Goal: Find specific page/section: Find specific page/section

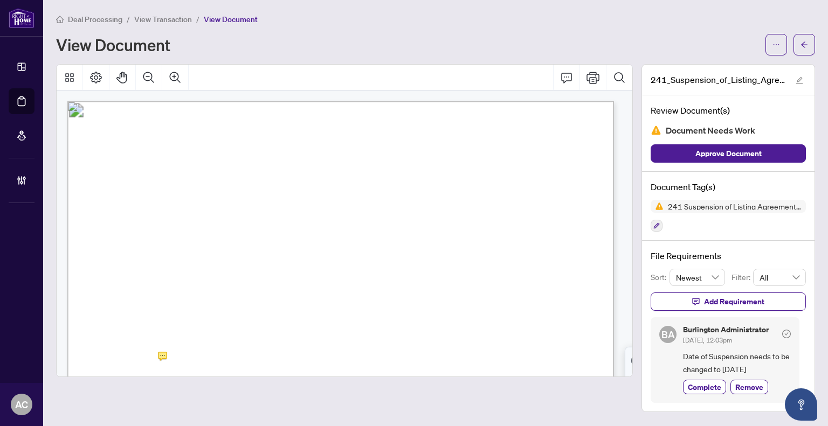
scroll to position [162, 0]
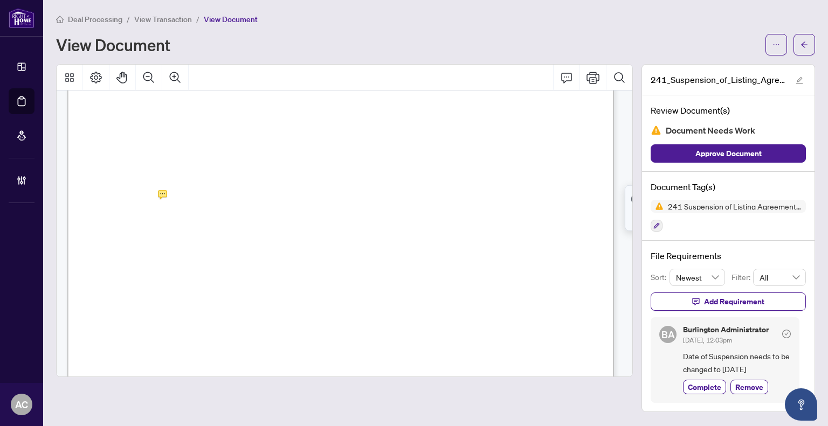
click at [157, 19] on span "View Transaction" at bounding box center [163, 20] width 58 height 10
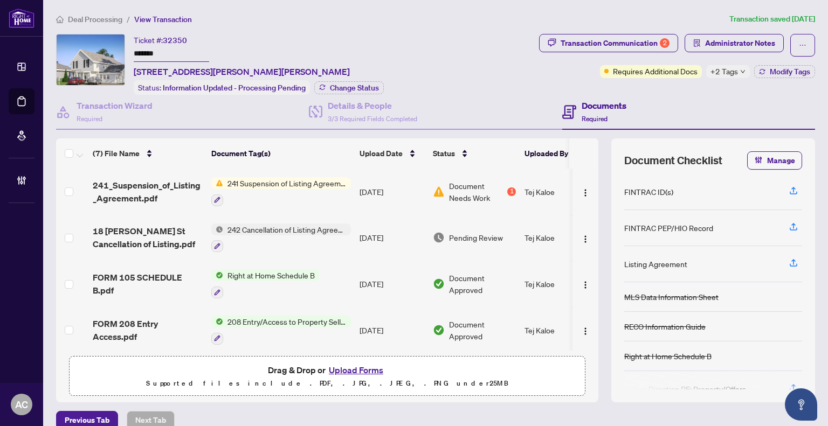
click at [88, 15] on span "Deal Processing" at bounding box center [95, 20] width 54 height 10
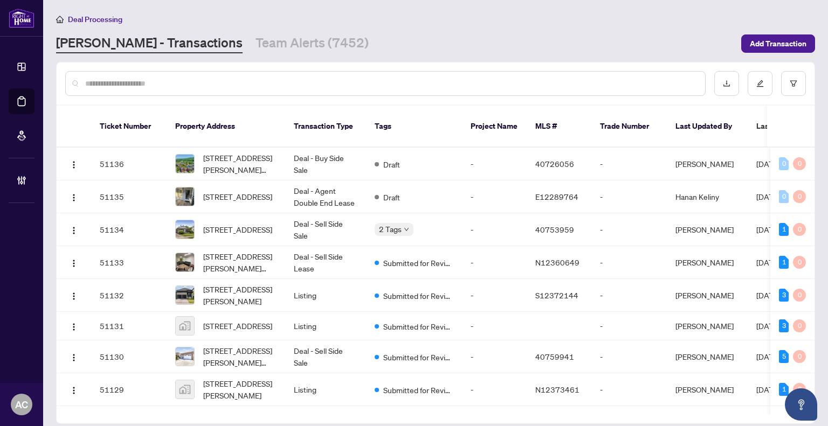
click at [161, 79] on input "text" at bounding box center [390, 84] width 611 height 12
paste input "**********"
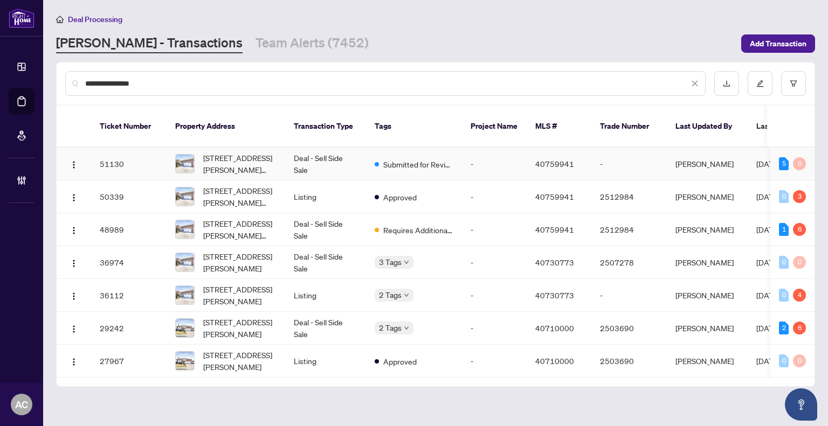
type input "**********"
click at [312, 152] on td "Deal - Sell Side Sale" at bounding box center [325, 164] width 81 height 33
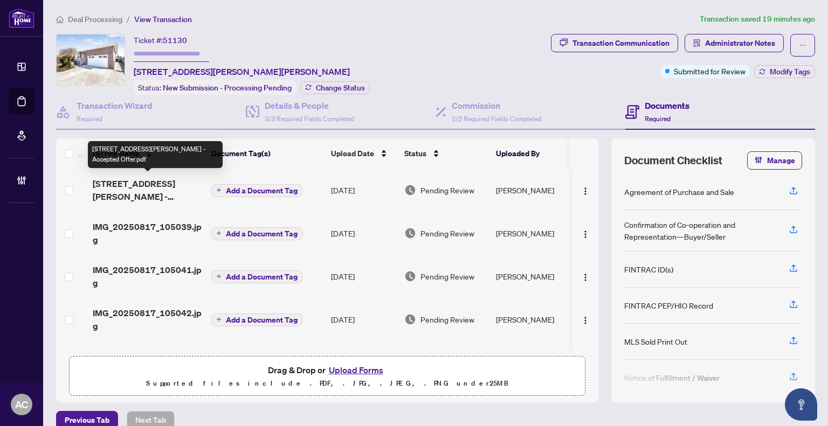
click at [118, 191] on span "[STREET_ADDRESS][PERSON_NAME] - Accepted Offer.pdf" at bounding box center [148, 190] width 110 height 26
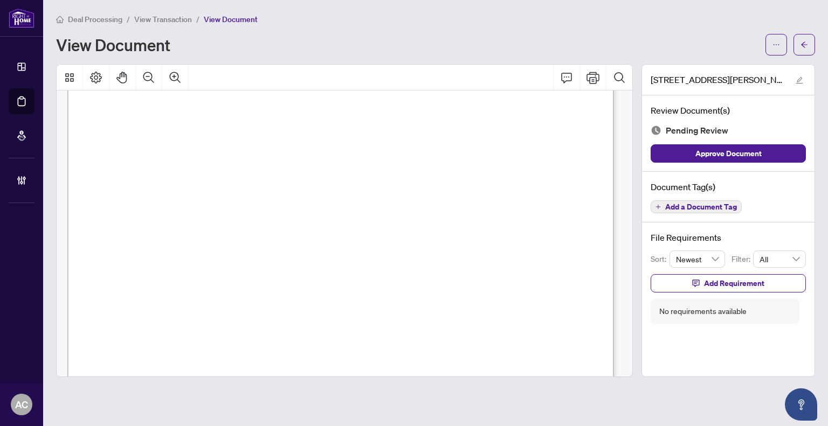
scroll to position [970, 0]
click at [152, 18] on span "View Transaction" at bounding box center [163, 20] width 58 height 10
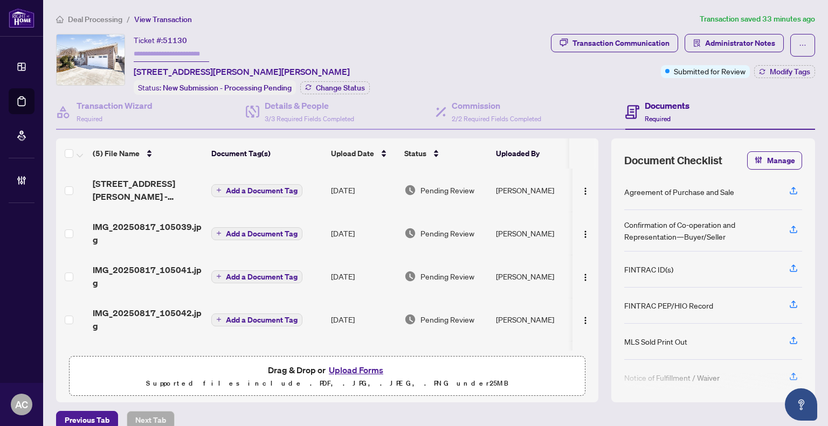
click at [104, 18] on span "Deal Processing" at bounding box center [95, 20] width 54 height 10
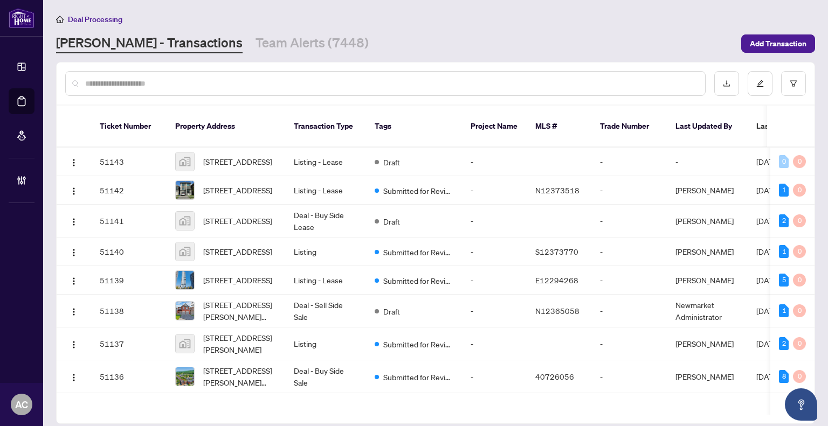
click at [142, 83] on input "text" at bounding box center [390, 84] width 611 height 12
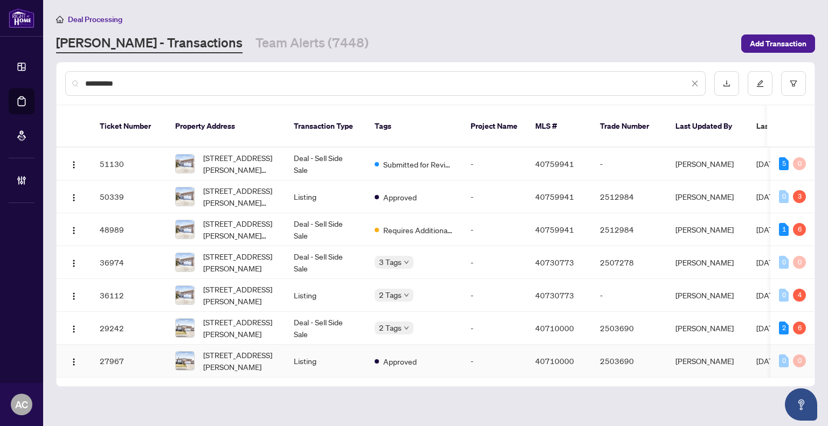
type input "**********"
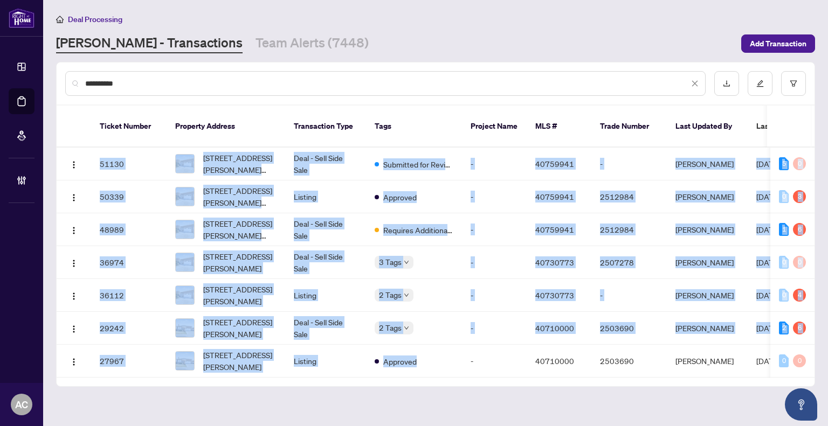
drag, startPoint x: 459, startPoint y: 364, endPoint x: 586, endPoint y: 366, distance: 127.2
click at [586, 366] on div "51130 [STREET_ADDRESS][PERSON_NAME][PERSON_NAME] Deal - Sell Side Sale Submitte…" at bounding box center [436, 263] width 758 height 230
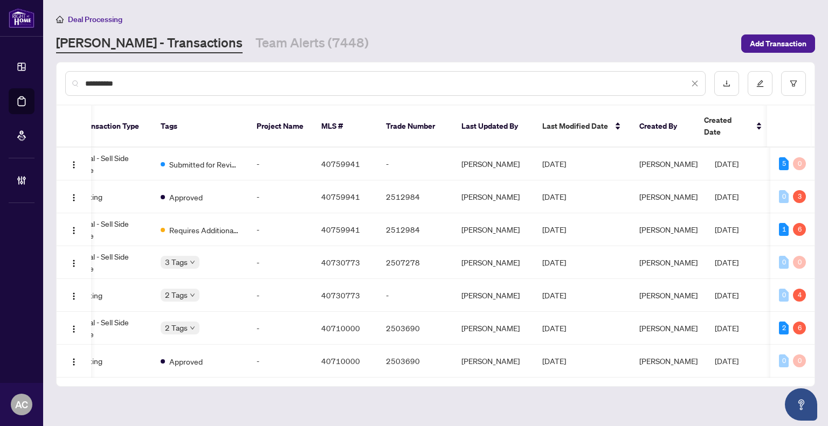
click at [151, 367] on div "Ticket Number Property Address Transaction Type Tags Project Name MLS # Trade N…" at bounding box center [436, 246] width 758 height 281
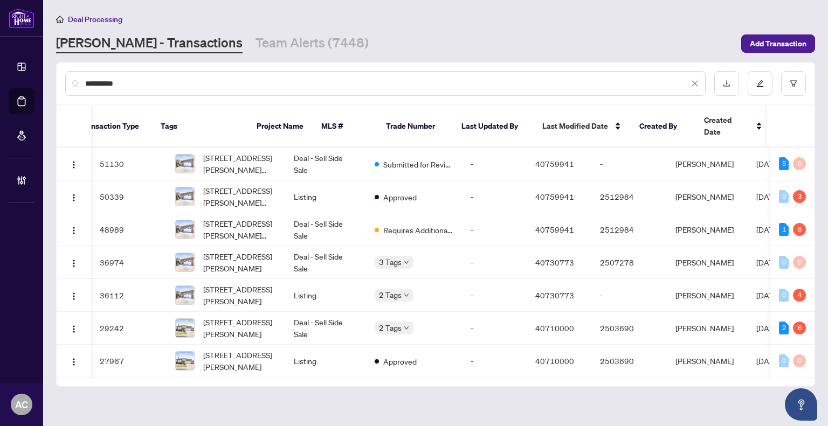
scroll to position [0, 0]
click at [328, 316] on td "Deal - Sell Side Sale" at bounding box center [325, 328] width 81 height 33
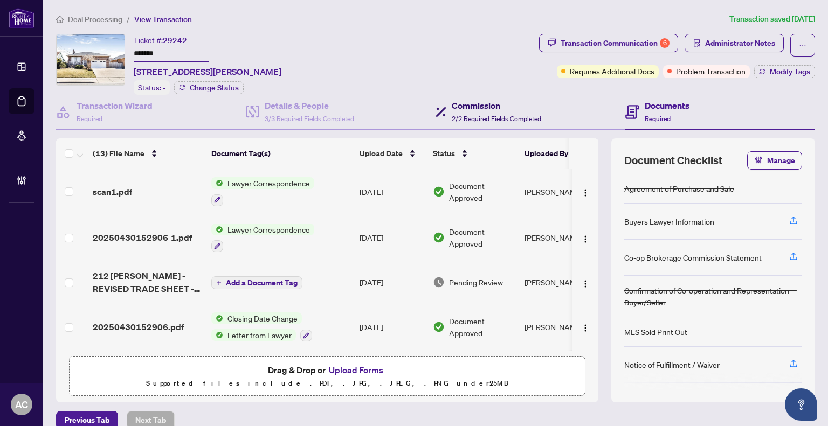
click at [468, 111] on div "Commission 2/2 Required Fields Completed" at bounding box center [495, 111] width 89 height 25
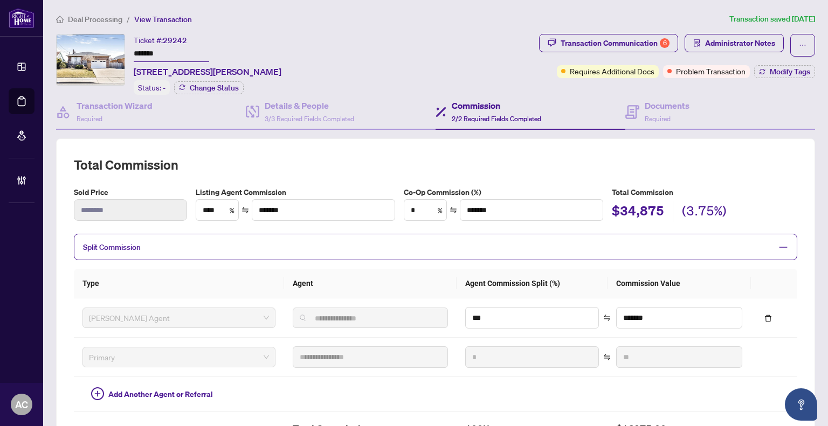
click at [101, 16] on span "Deal Processing" at bounding box center [95, 20] width 54 height 10
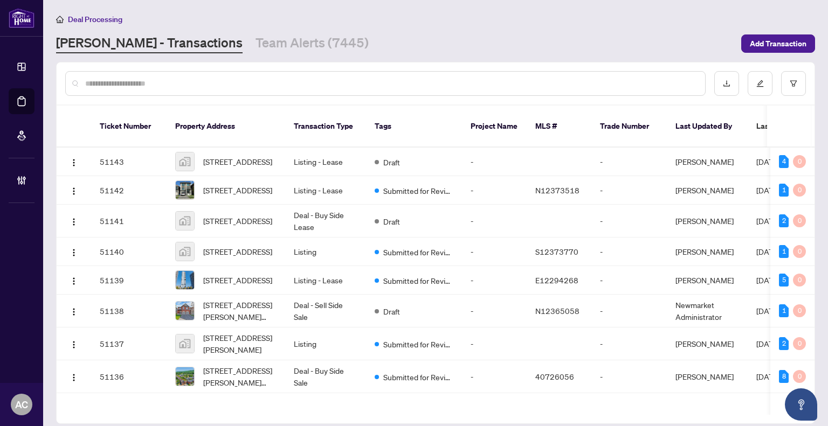
click at [165, 78] on input "text" at bounding box center [390, 84] width 611 height 12
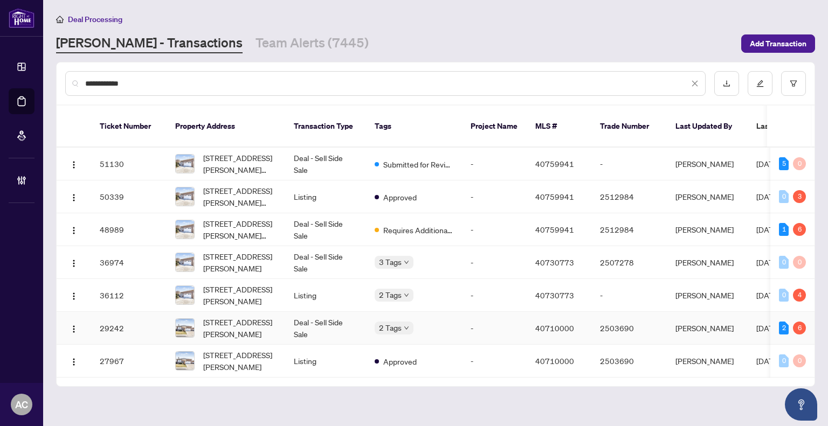
type input "**********"
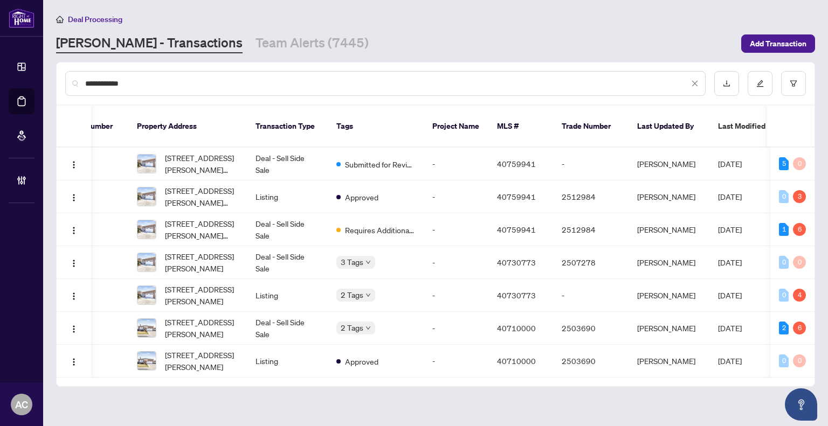
scroll to position [0, 16]
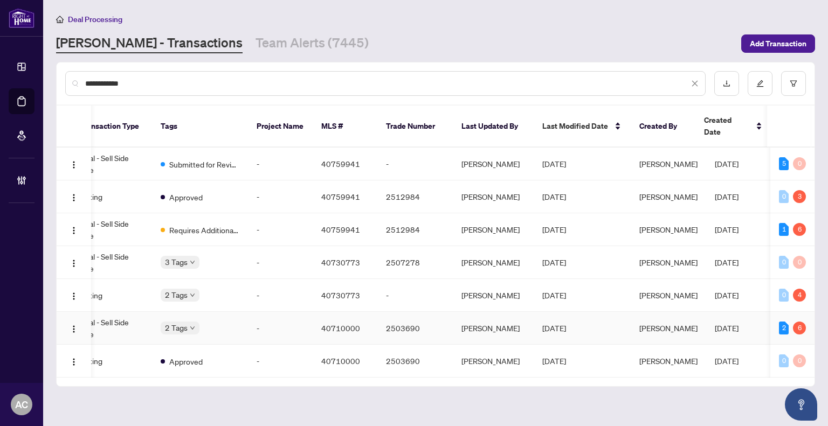
click at [509, 317] on td "[PERSON_NAME]" at bounding box center [493, 328] width 81 height 33
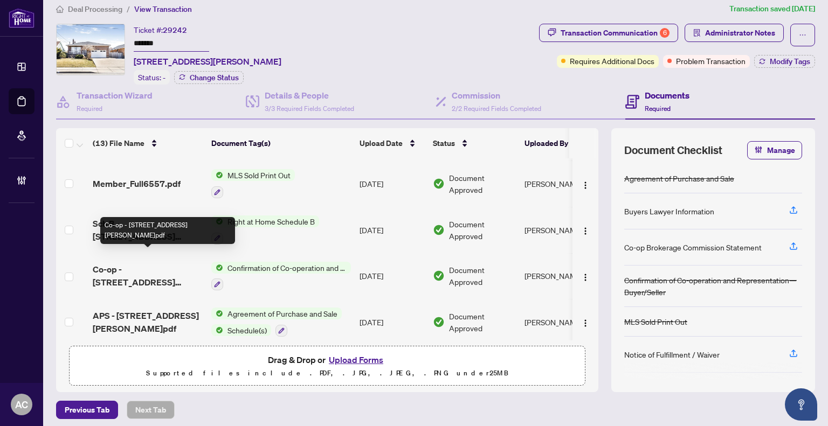
scroll to position [13, 0]
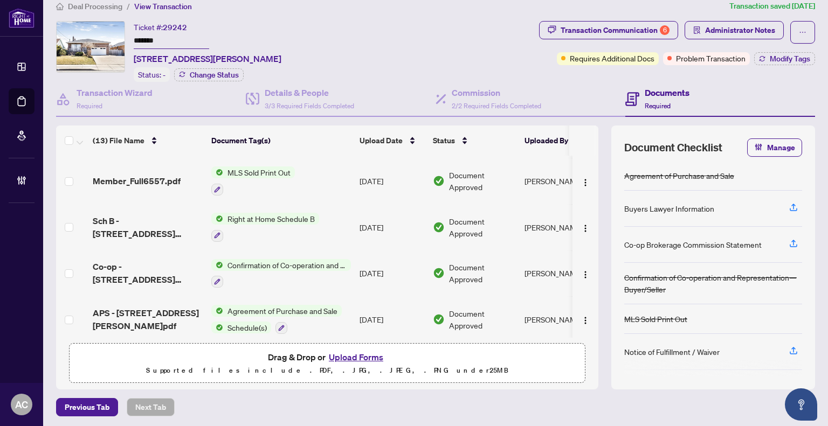
click at [156, 316] on td "APS - [STREET_ADDRESS][PERSON_NAME]pdf" at bounding box center [147, 319] width 119 height 46
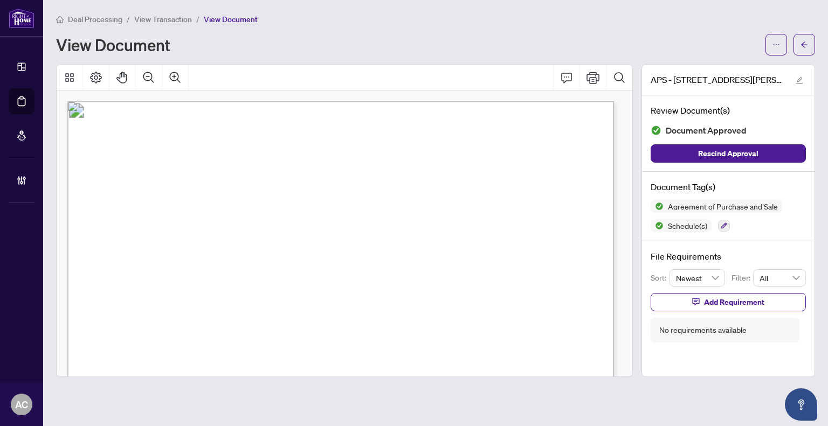
click at [153, 15] on span "View Transaction" at bounding box center [163, 20] width 58 height 10
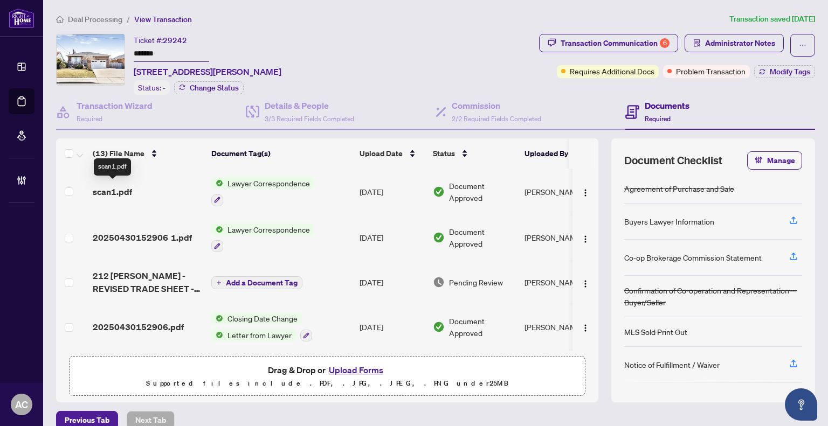
click at [131, 191] on div "scan1.pdf" at bounding box center [148, 191] width 110 height 13
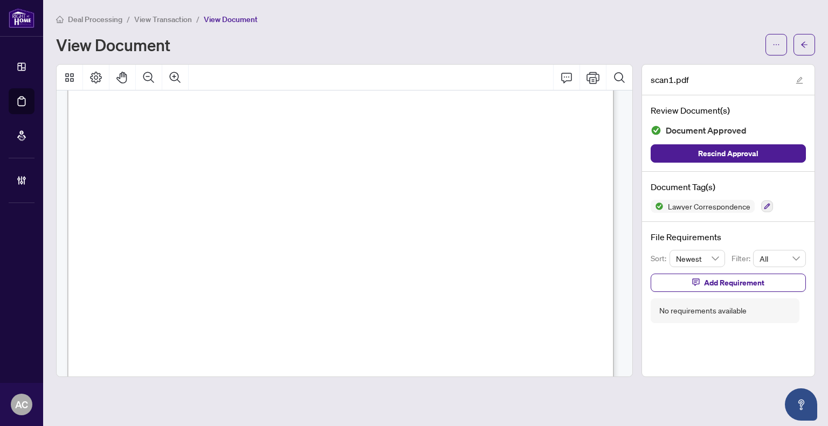
scroll to position [1616, 0]
click at [164, 19] on span "View Transaction" at bounding box center [163, 20] width 58 height 10
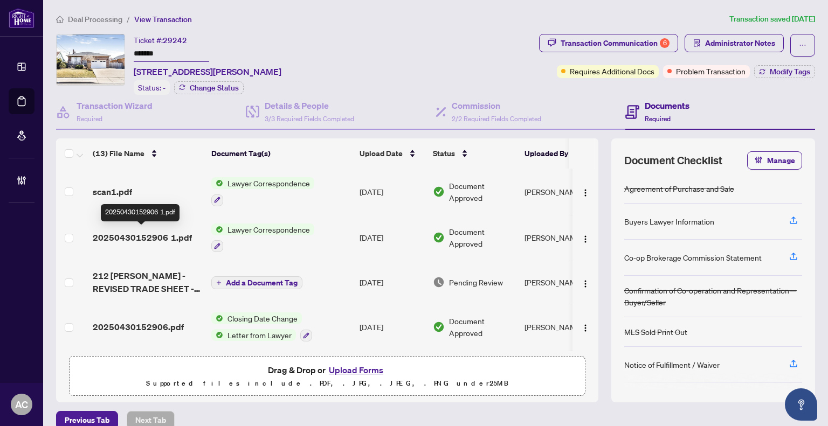
click at [161, 232] on span "20250430152906 1.pdf" at bounding box center [142, 237] width 99 height 13
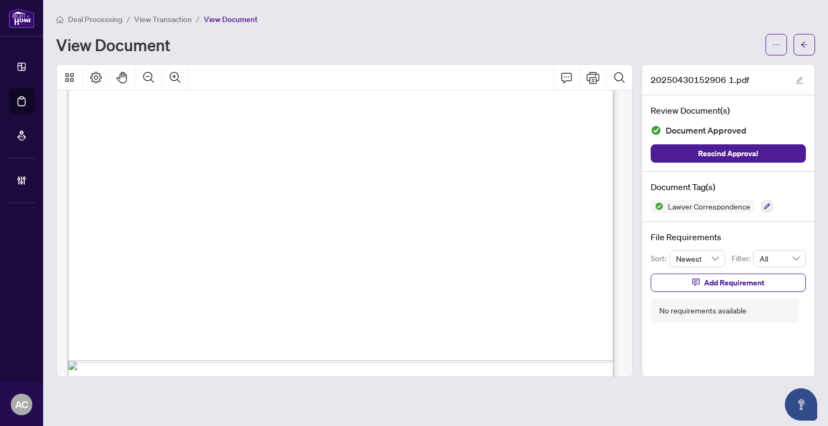
scroll to position [1166, 0]
click at [155, 17] on span "View Transaction" at bounding box center [163, 20] width 58 height 10
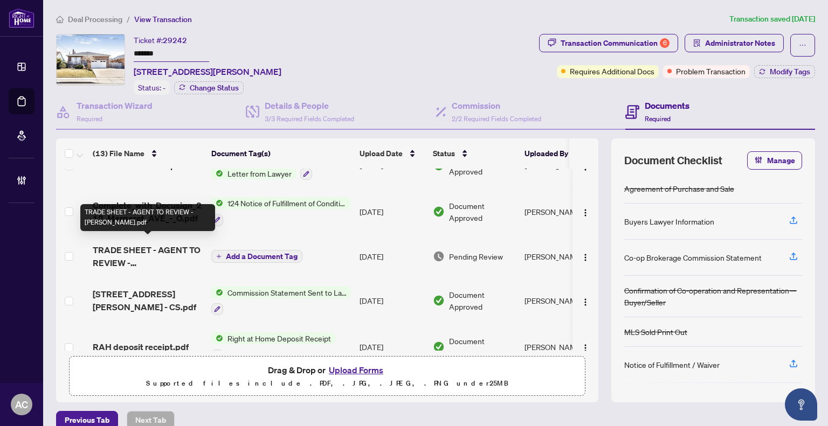
scroll to position [108, 0]
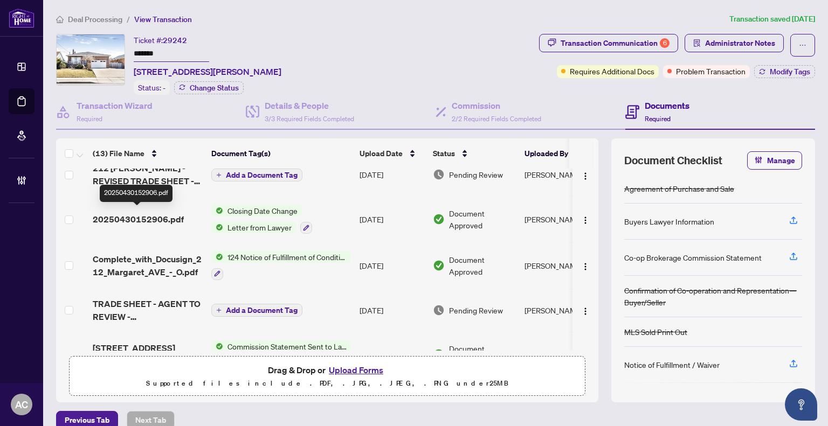
click at [131, 216] on span "20250430152906.pdf" at bounding box center [138, 219] width 91 height 13
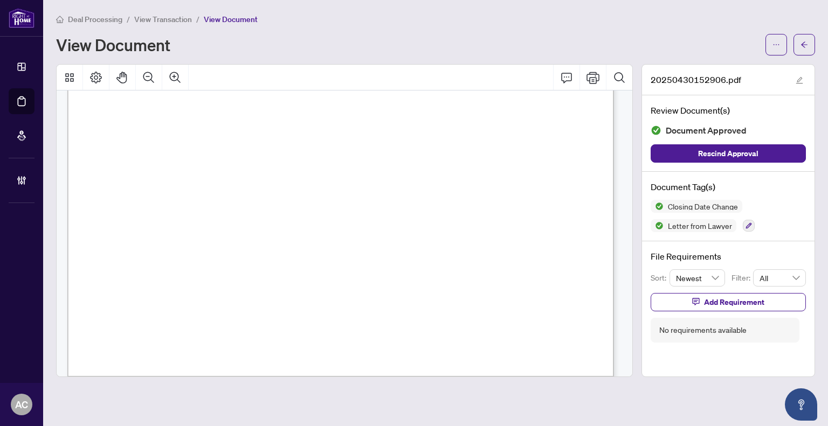
scroll to position [1166, 0]
click at [153, 15] on span "View Transaction" at bounding box center [163, 20] width 58 height 10
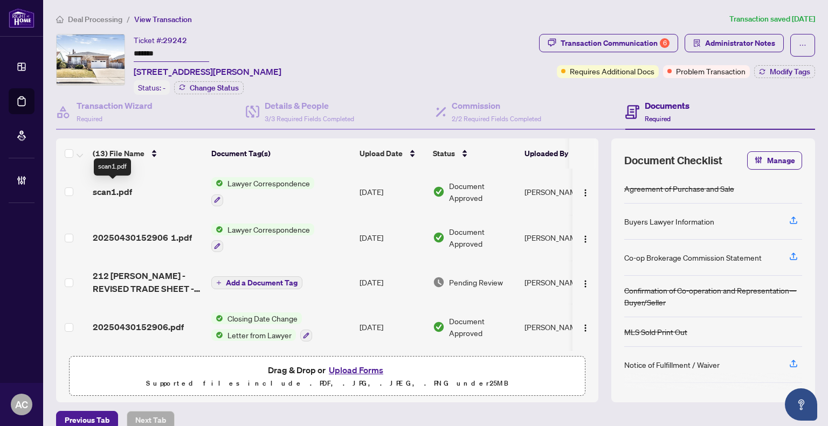
click at [127, 185] on span "scan1.pdf" at bounding box center [112, 191] width 39 height 13
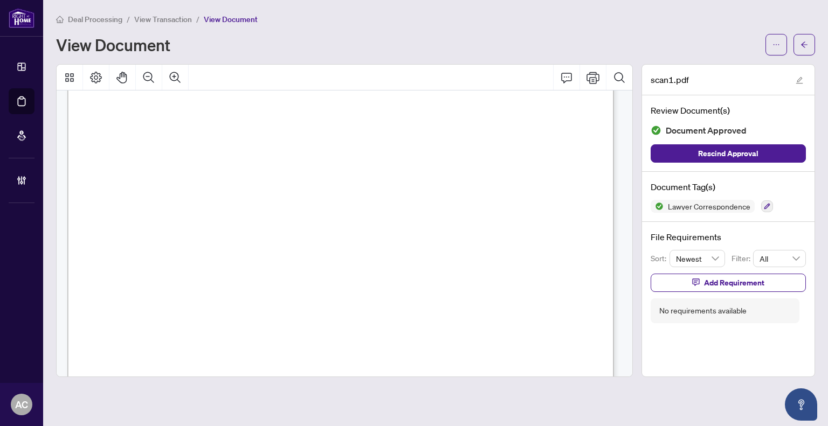
scroll to position [700, 0]
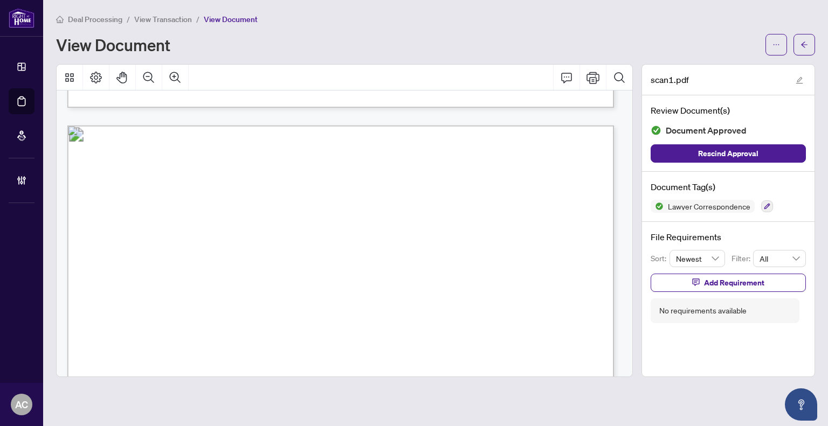
click at [157, 17] on span "View Transaction" at bounding box center [163, 20] width 58 height 10
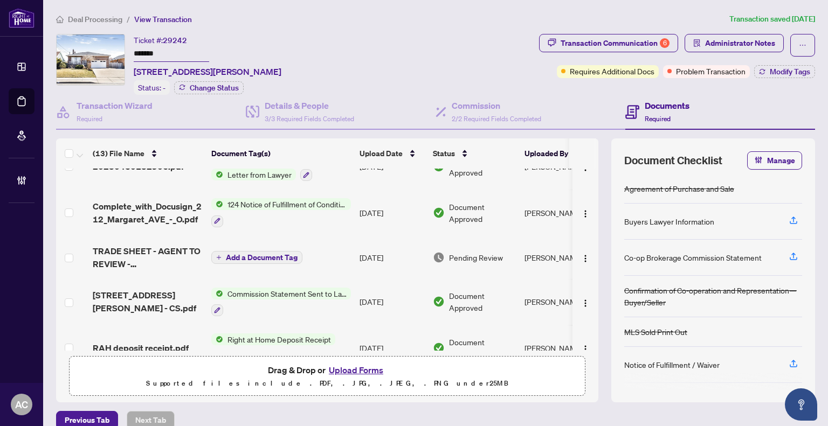
scroll to position [162, 0]
click at [644, 44] on div "Transaction Communication 6" at bounding box center [614, 42] width 109 height 17
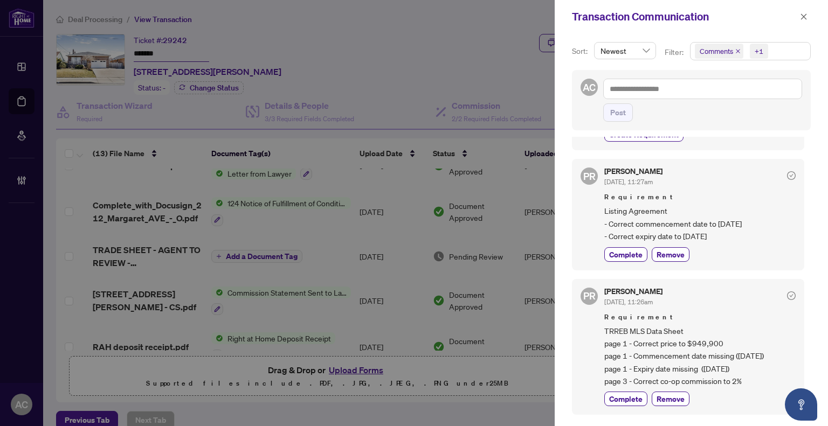
scroll to position [54, 0]
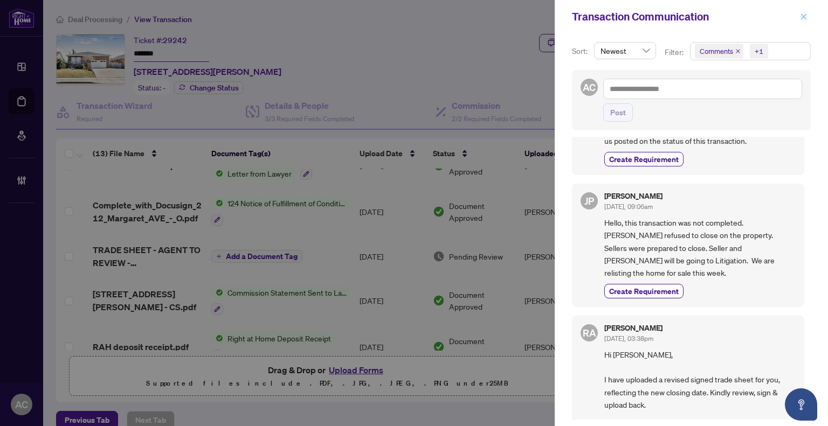
click at [802, 19] on icon "close" at bounding box center [804, 17] width 8 height 8
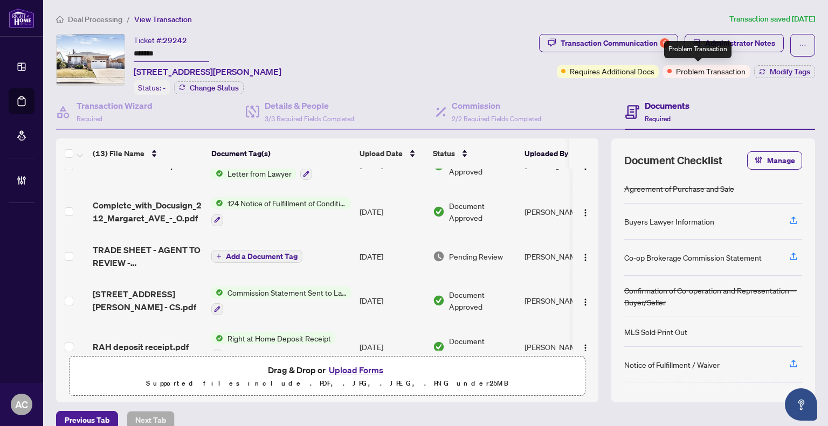
click at [713, 42] on div "Problem Transaction" at bounding box center [697, 49] width 67 height 17
click at [744, 40] on span "Administrator Notes" at bounding box center [740, 42] width 70 height 17
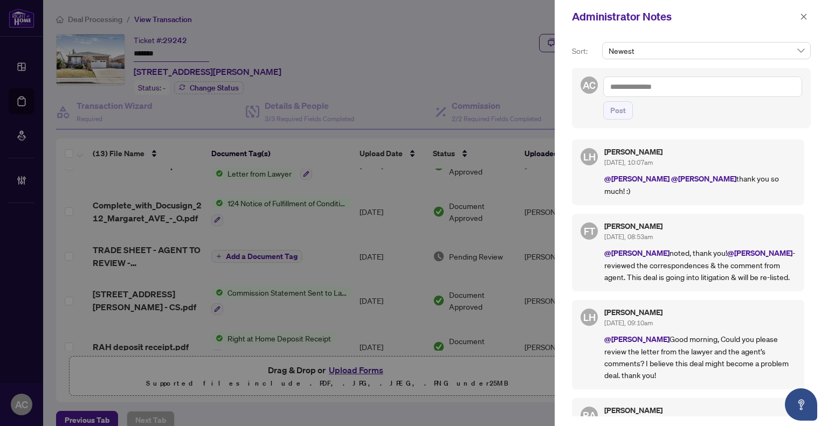
scroll to position [0, 0]
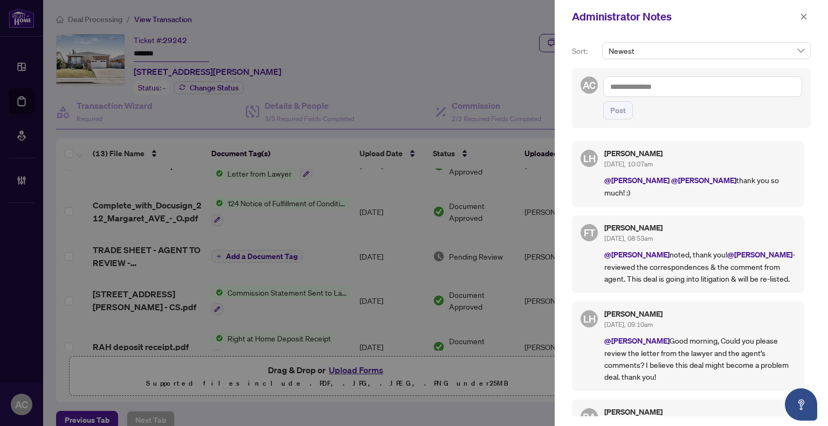
click at [440, 56] on div at bounding box center [414, 213] width 828 height 426
click at [805, 19] on icon "close" at bounding box center [804, 17] width 8 height 8
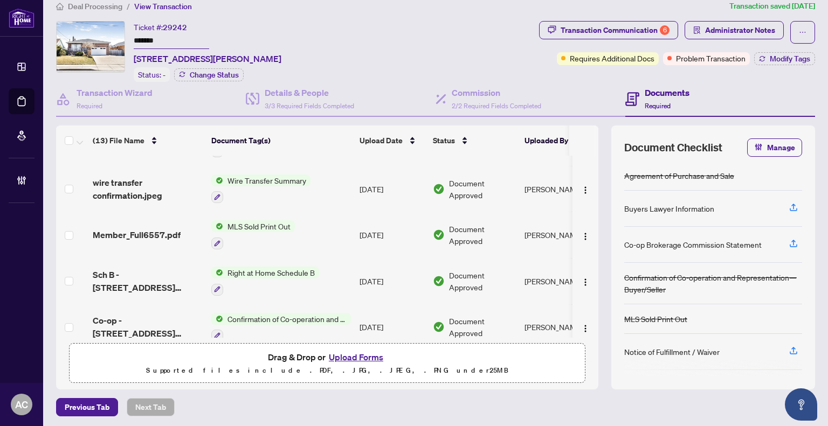
scroll to position [299, 0]
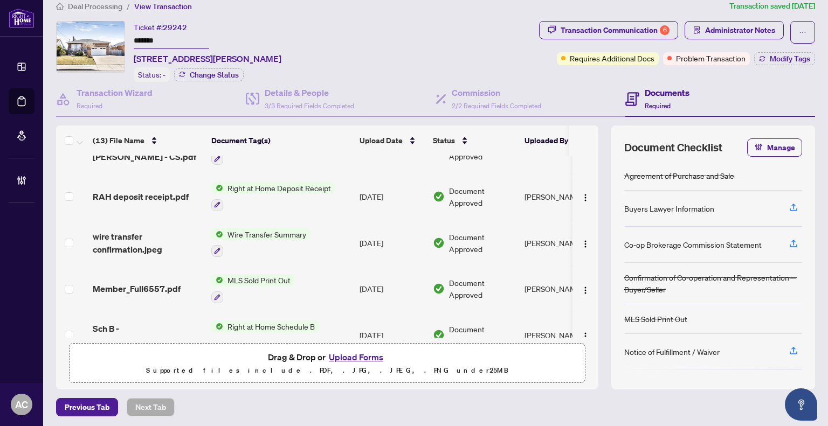
click at [268, 229] on span "Wire Transfer Summary" at bounding box center [266, 234] width 87 height 12
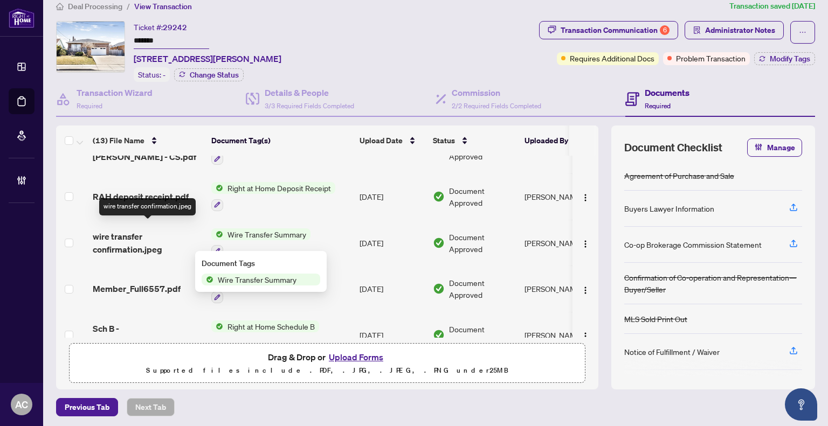
click at [138, 235] on span "wire transfer confirmation.jpeg" at bounding box center [148, 243] width 110 height 26
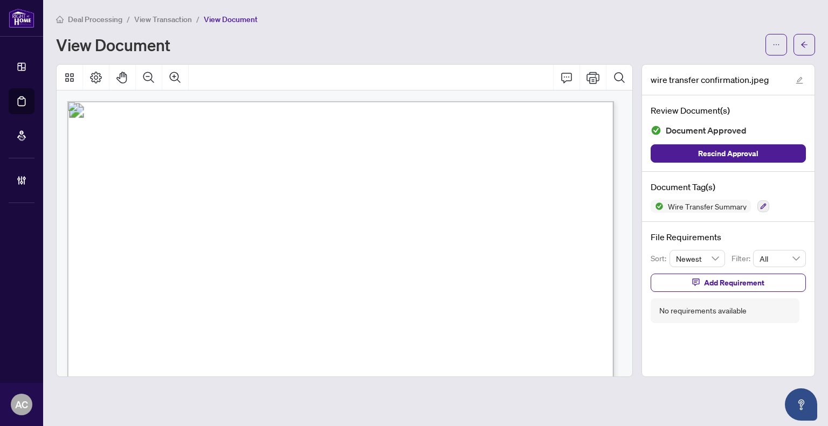
click at [164, 19] on span "View Transaction" at bounding box center [163, 20] width 58 height 10
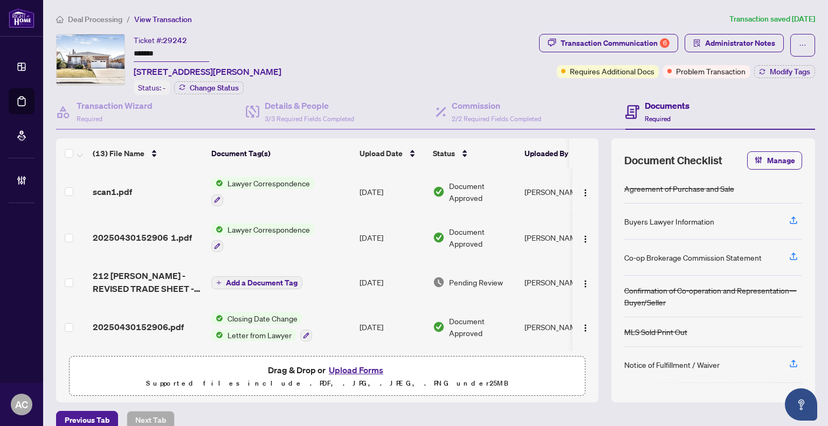
click at [95, 19] on span "Deal Processing" at bounding box center [95, 20] width 54 height 10
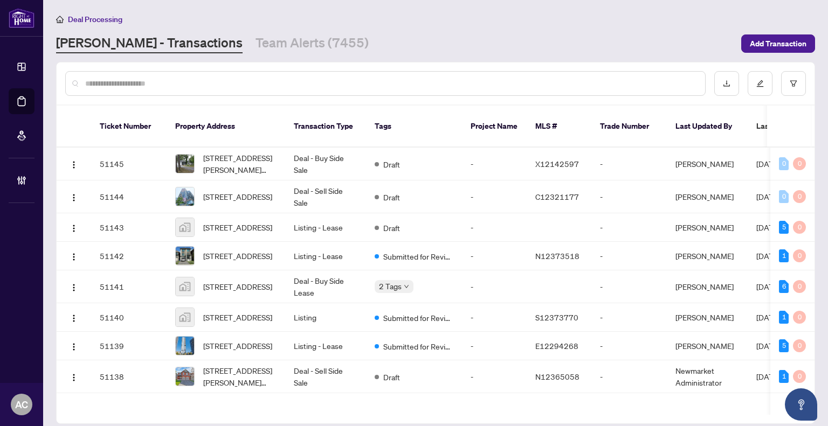
click at [184, 78] on input "text" at bounding box center [390, 84] width 611 height 12
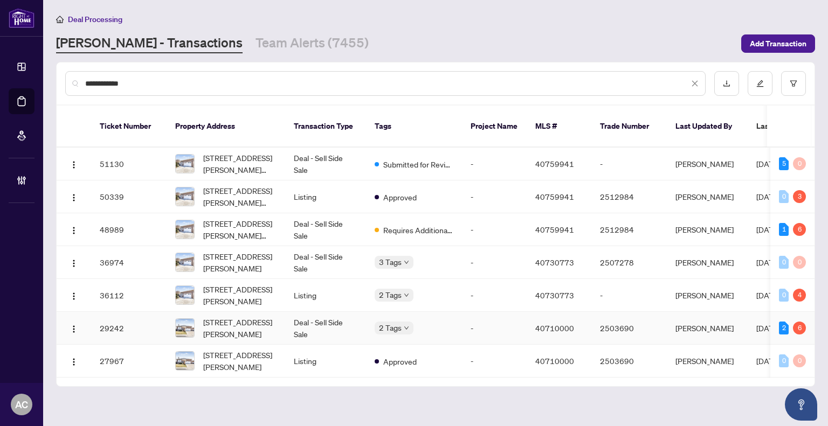
type input "**********"
click at [298, 252] on td "Deal - Sell Side Sale" at bounding box center [325, 262] width 81 height 33
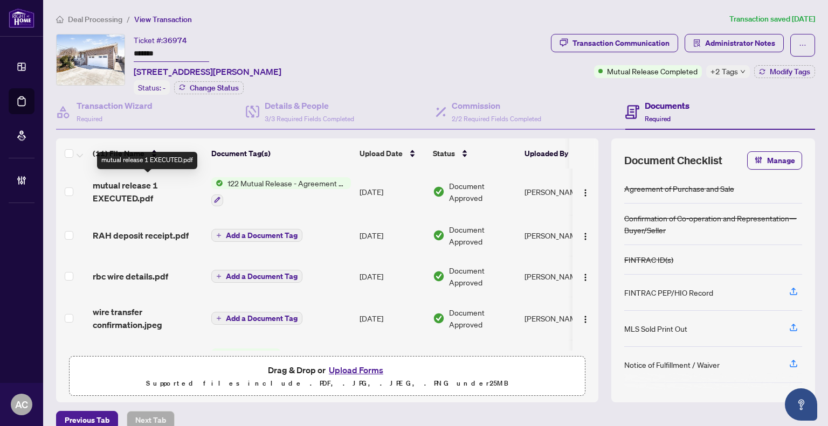
click at [133, 199] on span "mutual release 1 EXECUTED.pdf" at bounding box center [148, 192] width 110 height 26
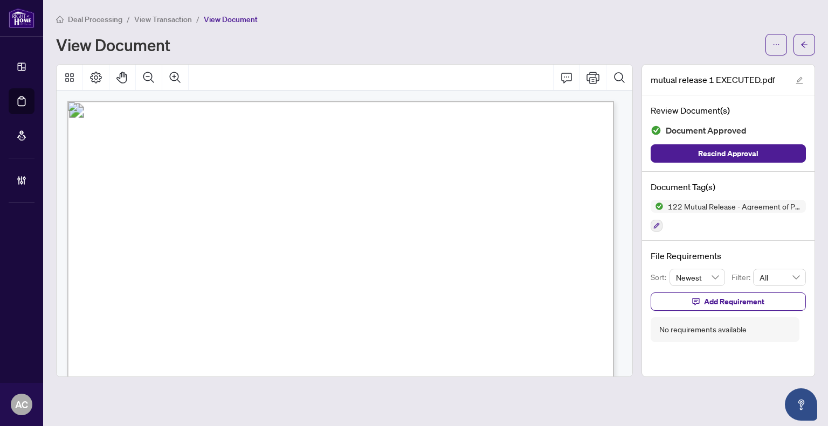
click at [169, 16] on span "View Transaction" at bounding box center [163, 20] width 58 height 10
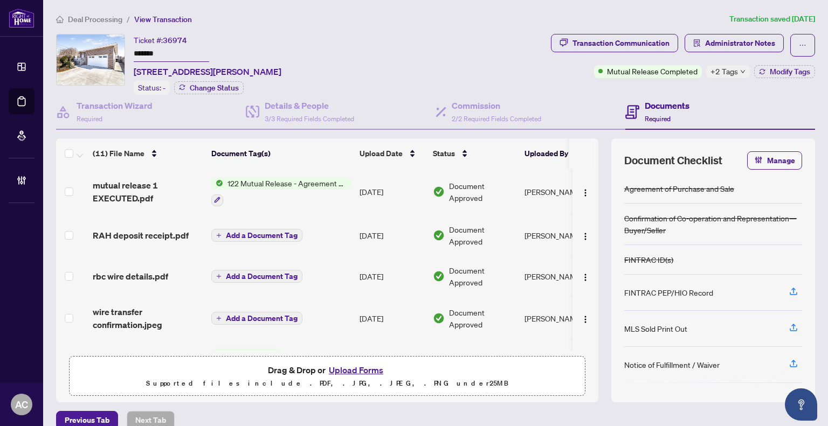
click at [110, 18] on span "Deal Processing" at bounding box center [95, 20] width 54 height 10
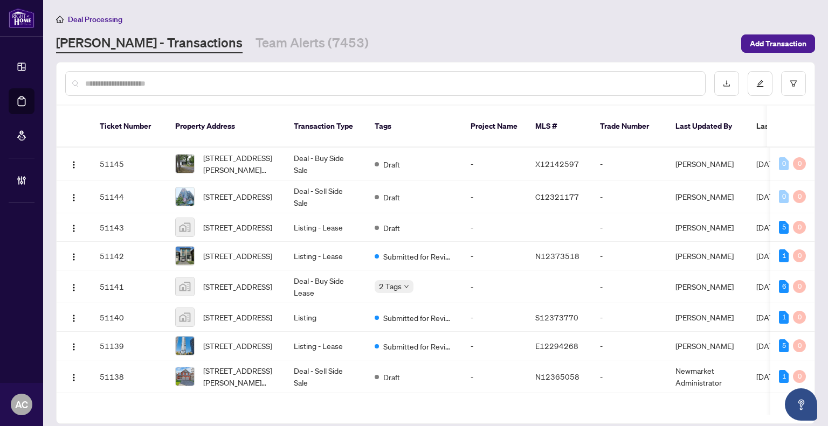
click at [211, 90] on div at bounding box center [385, 83] width 640 height 25
click at [210, 88] on input "text" at bounding box center [390, 84] width 611 height 12
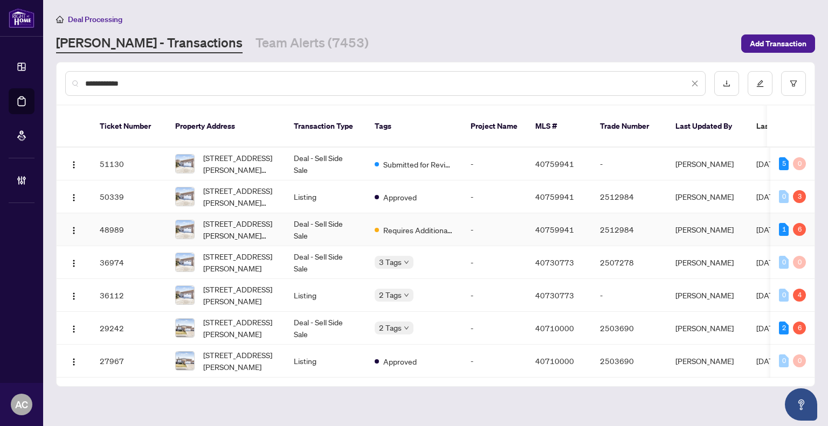
type input "**********"
click at [321, 217] on td "Deal - Sell Side Sale" at bounding box center [325, 229] width 81 height 33
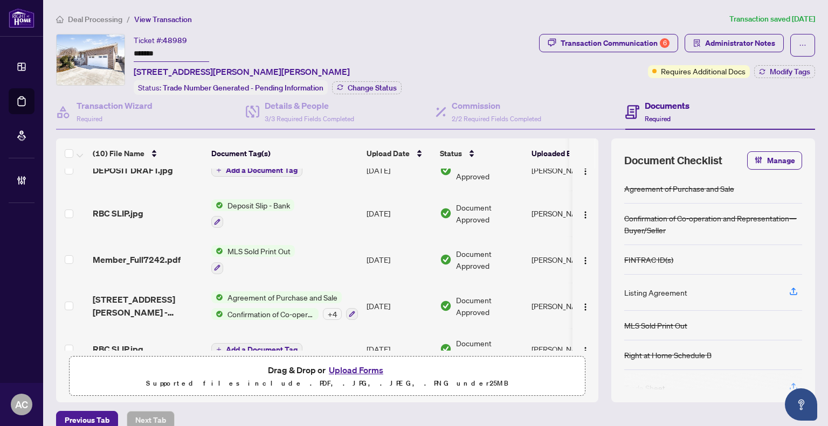
scroll to position [263, 0]
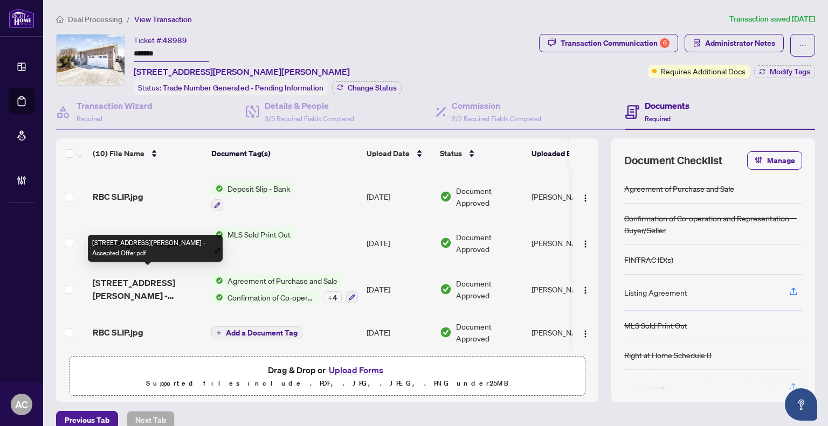
click at [163, 287] on span "[STREET_ADDRESS][PERSON_NAME] - Accepted Offer.pdf" at bounding box center [148, 289] width 110 height 26
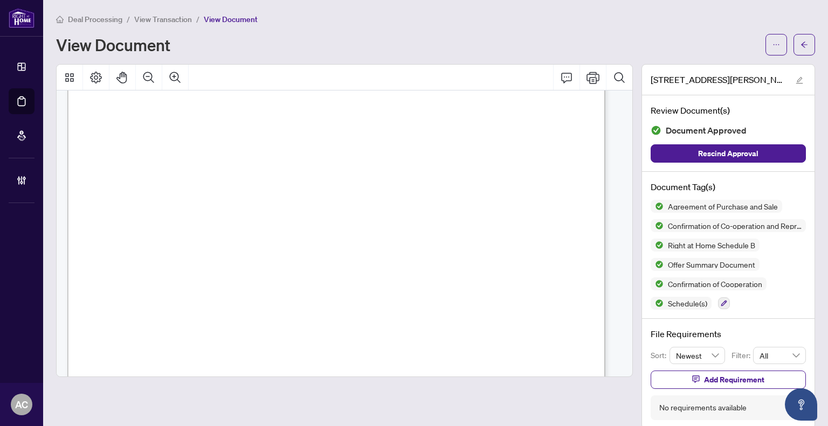
scroll to position [1078, 0]
click at [156, 20] on span "View Transaction" at bounding box center [163, 20] width 58 height 10
